Goal: Check status: Check status

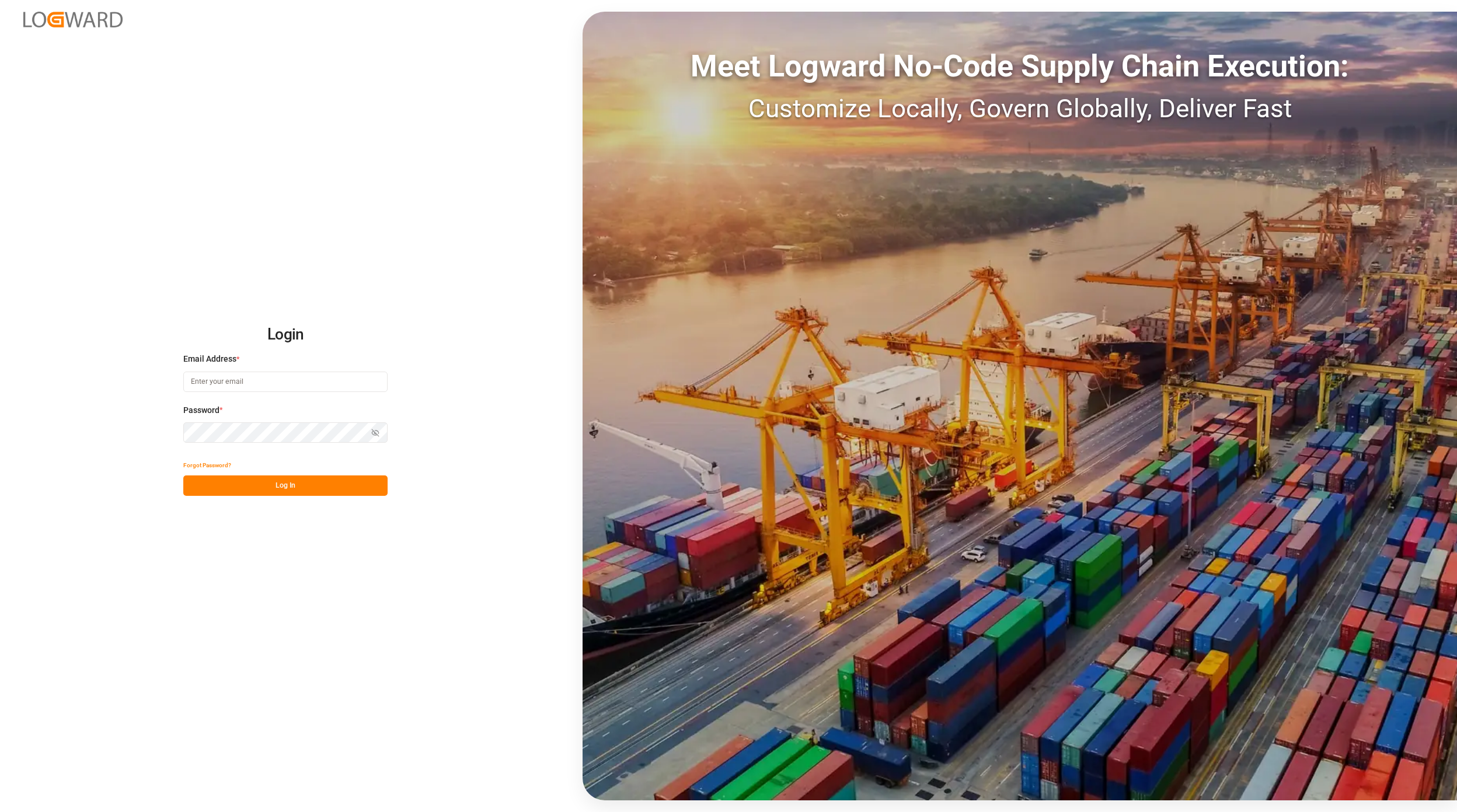
type input "[EMAIL_ADDRESS][DOMAIN_NAME]"
click at [257, 474] on div "Forgot Password?" at bounding box center [286, 465] width 204 height 20
click at [262, 486] on button "Log In" at bounding box center [286, 486] width 204 height 20
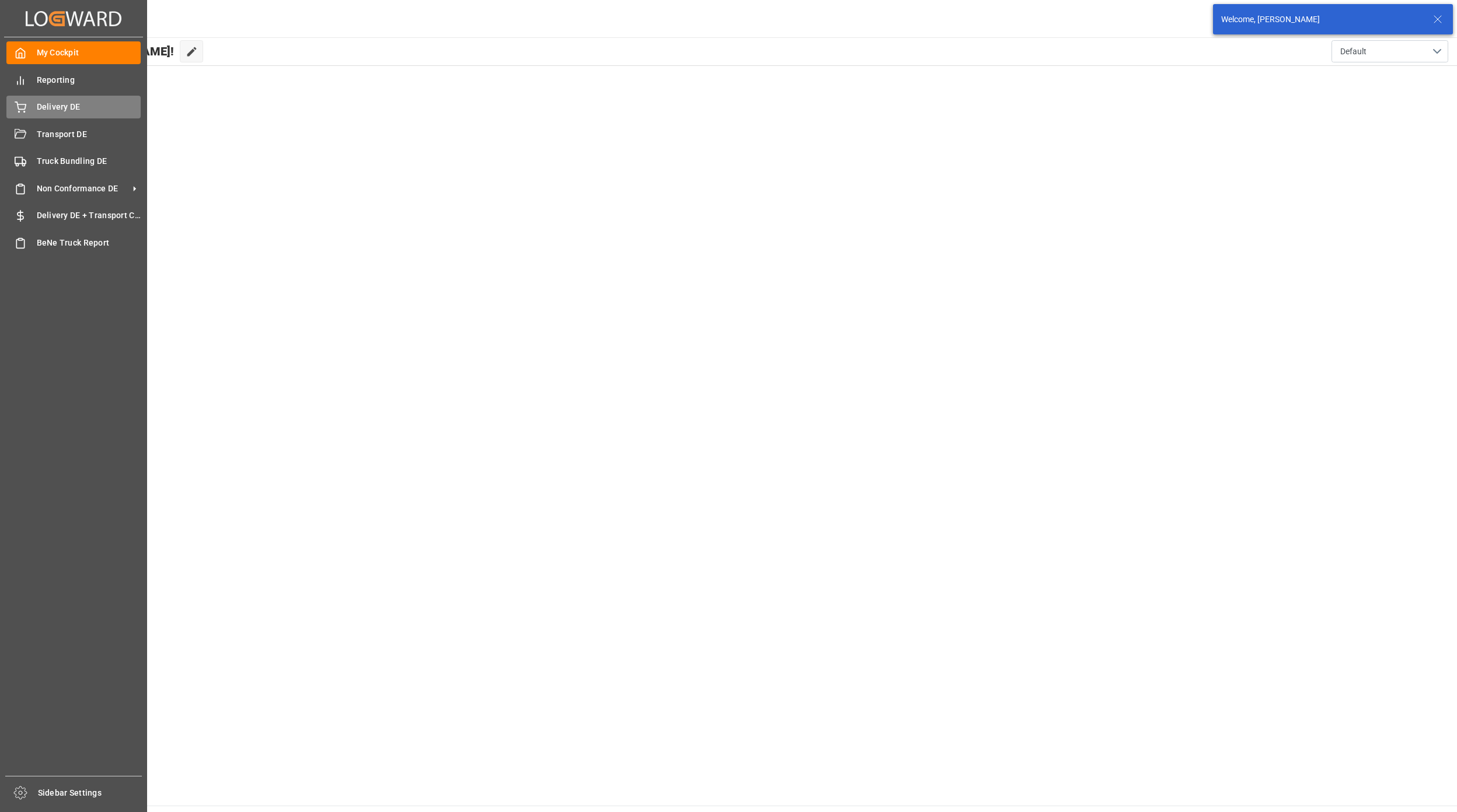
click at [46, 103] on span "Delivery DE" at bounding box center [89, 107] width 105 height 12
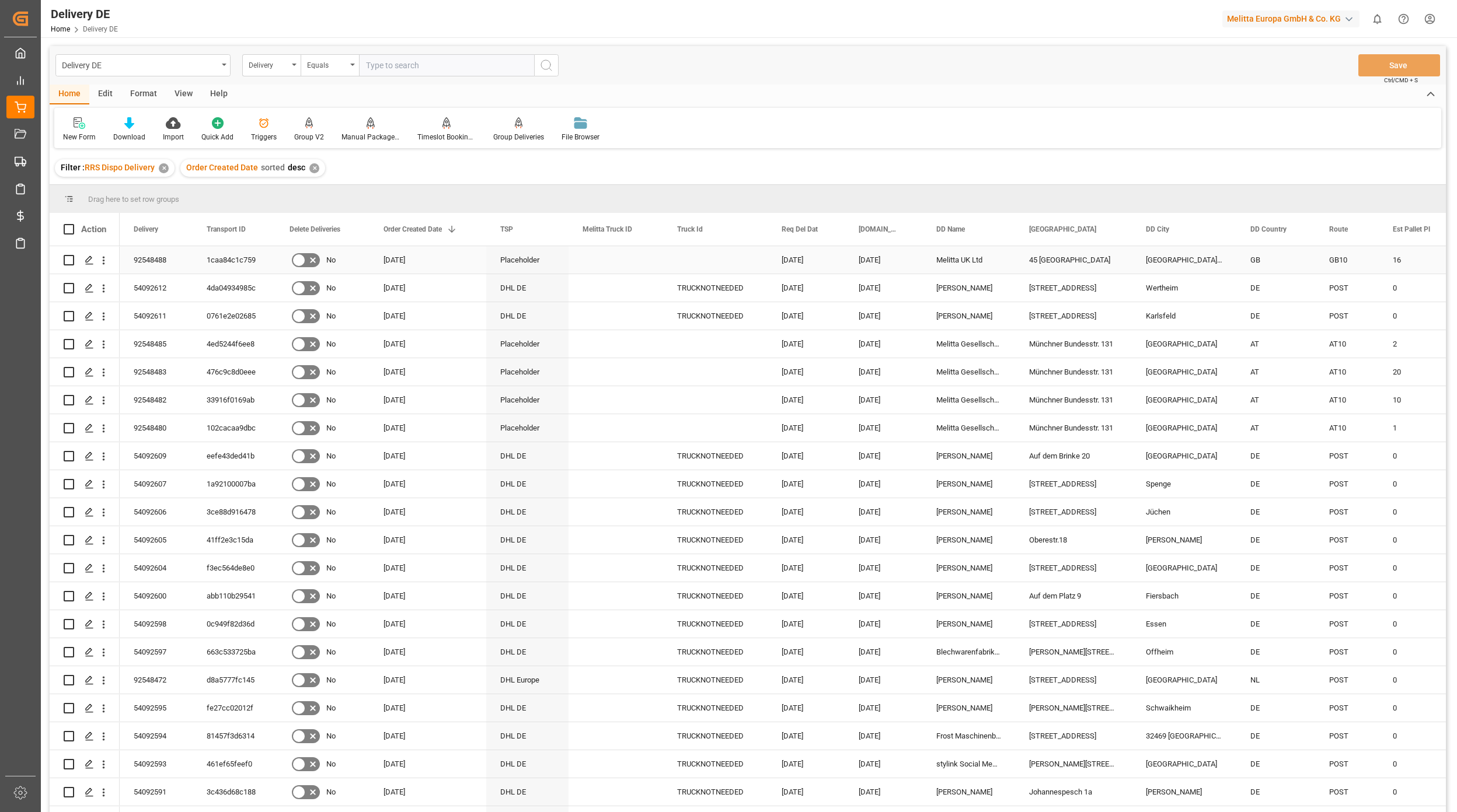
click at [232, 254] on div "1caa84c1c759" at bounding box center [234, 260] width 83 height 28
